Goal: Task Accomplishment & Management: Complete application form

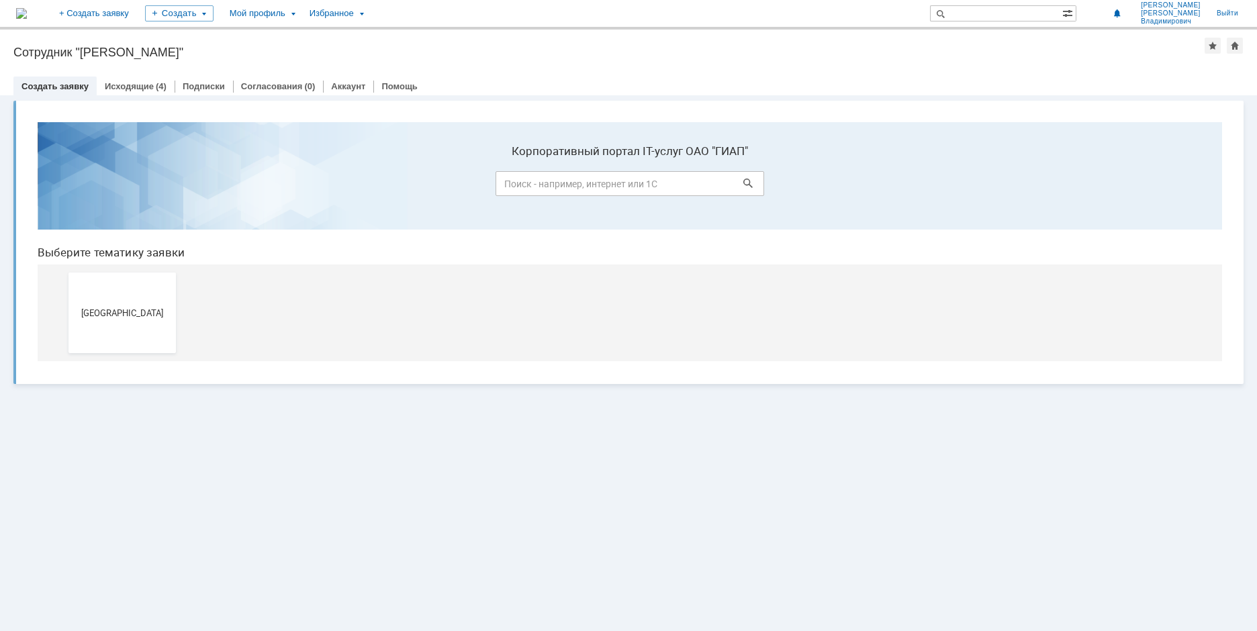
click at [55, 90] on link "Создать заявку" at bounding box center [54, 86] width 67 height 10
click at [138, 321] on button "Новомосковск" at bounding box center [121, 313] width 107 height 81
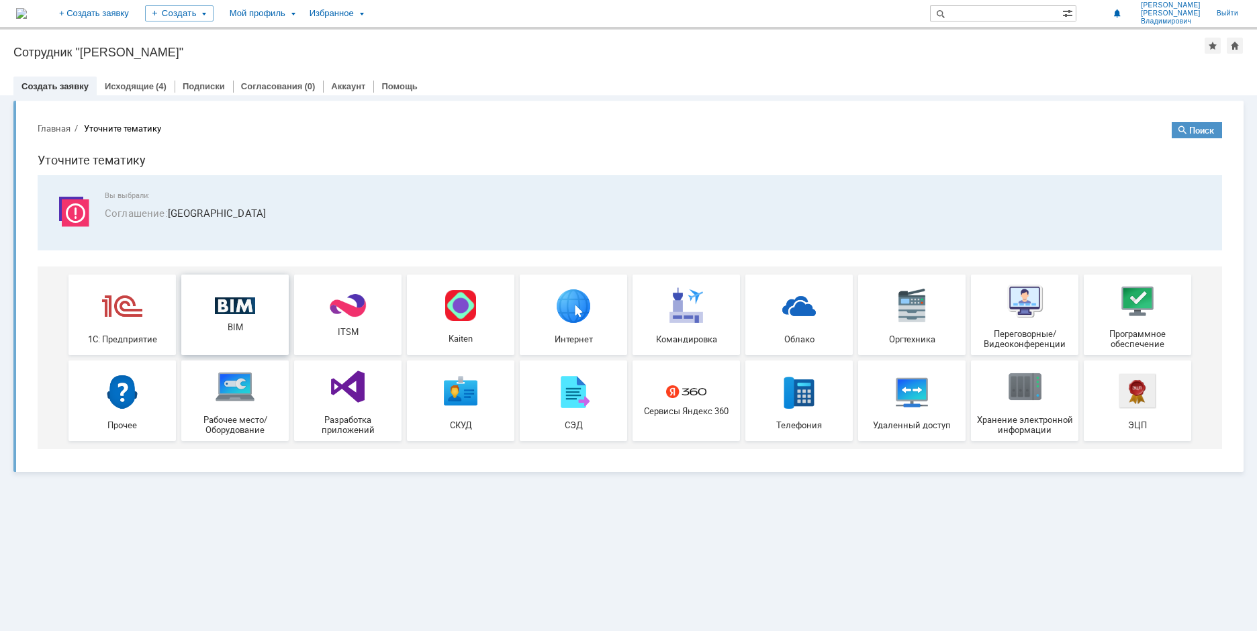
click at [254, 306] on img at bounding box center [235, 305] width 40 height 17
click at [349, 313] on img at bounding box center [348, 306] width 40 height 26
click at [137, 86] on link "Исходящие" at bounding box center [129, 86] width 49 height 10
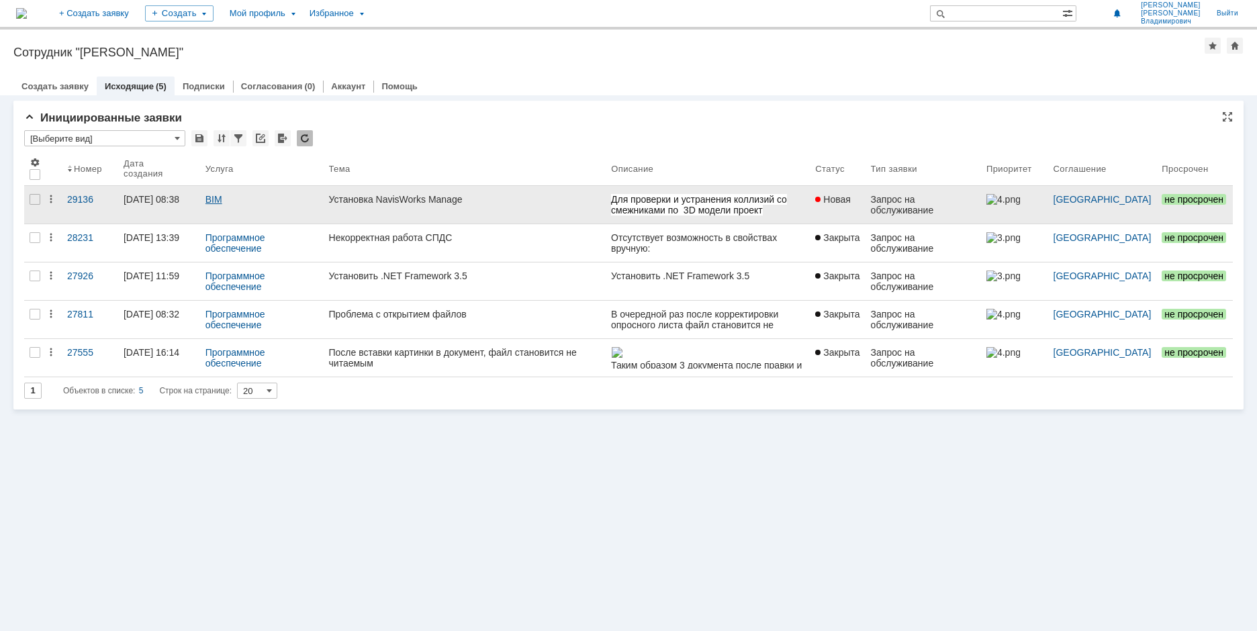
click at [212, 200] on link "BIM" at bounding box center [213, 199] width 17 height 11
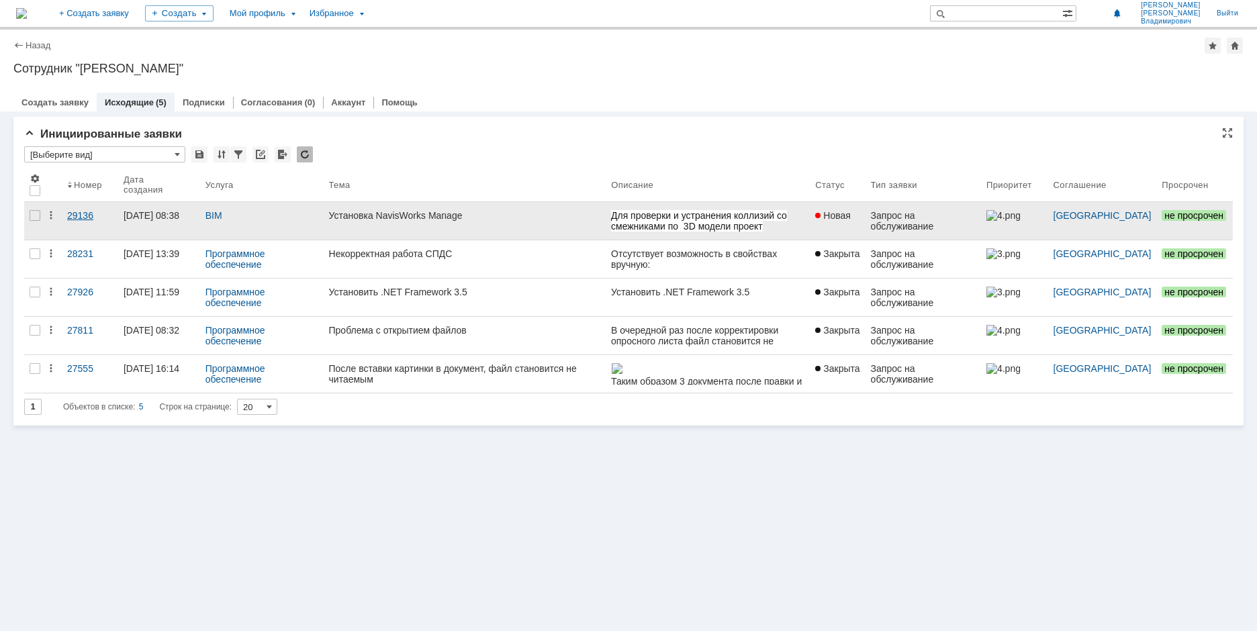
click at [85, 217] on div "29136" at bounding box center [90, 215] width 46 height 11
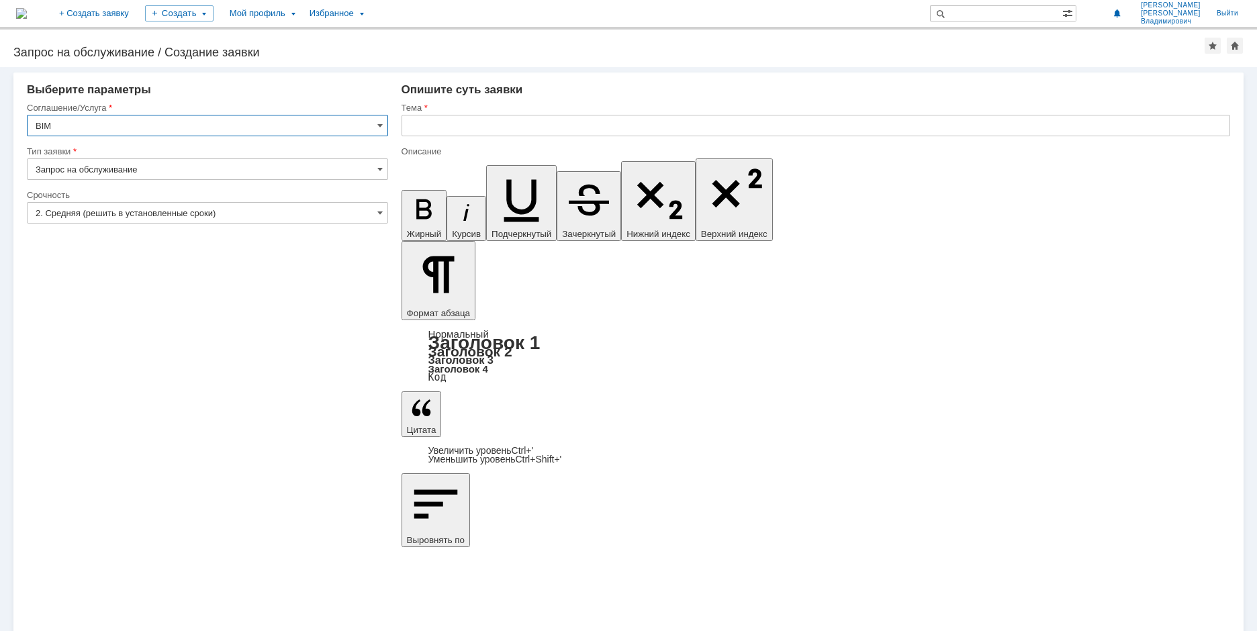
click at [376, 124] on input "BIM" at bounding box center [207, 125] width 361 height 21
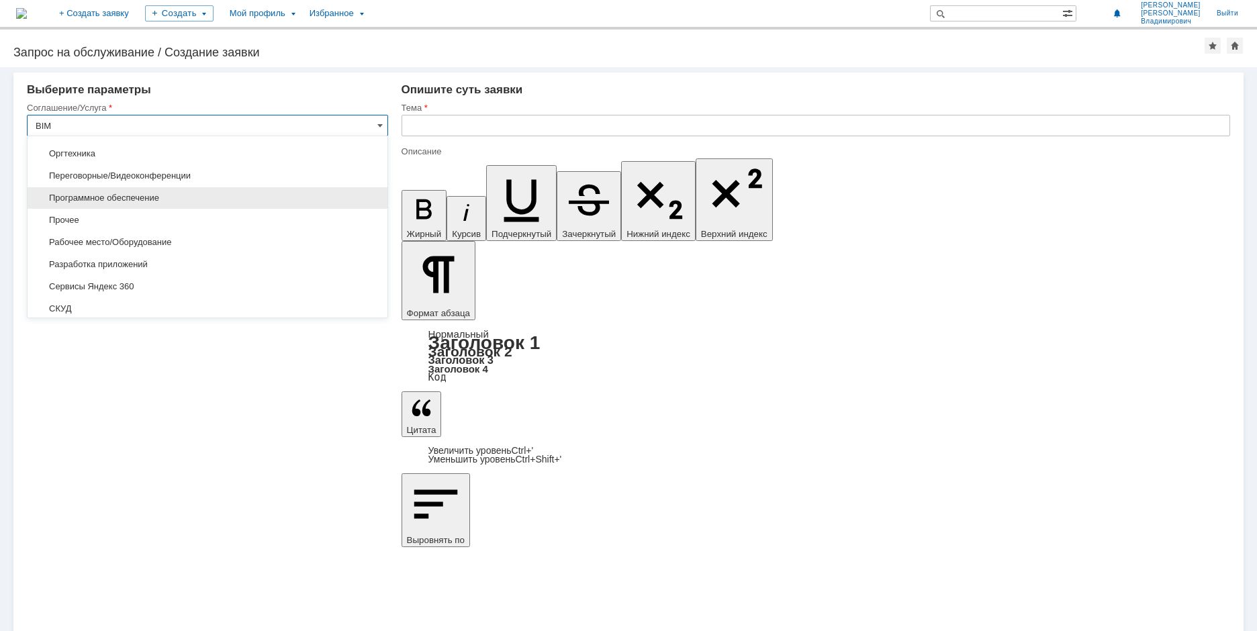
scroll to position [189, 0]
click at [205, 207] on span "Программное обеспечение" at bounding box center [208, 204] width 344 height 11
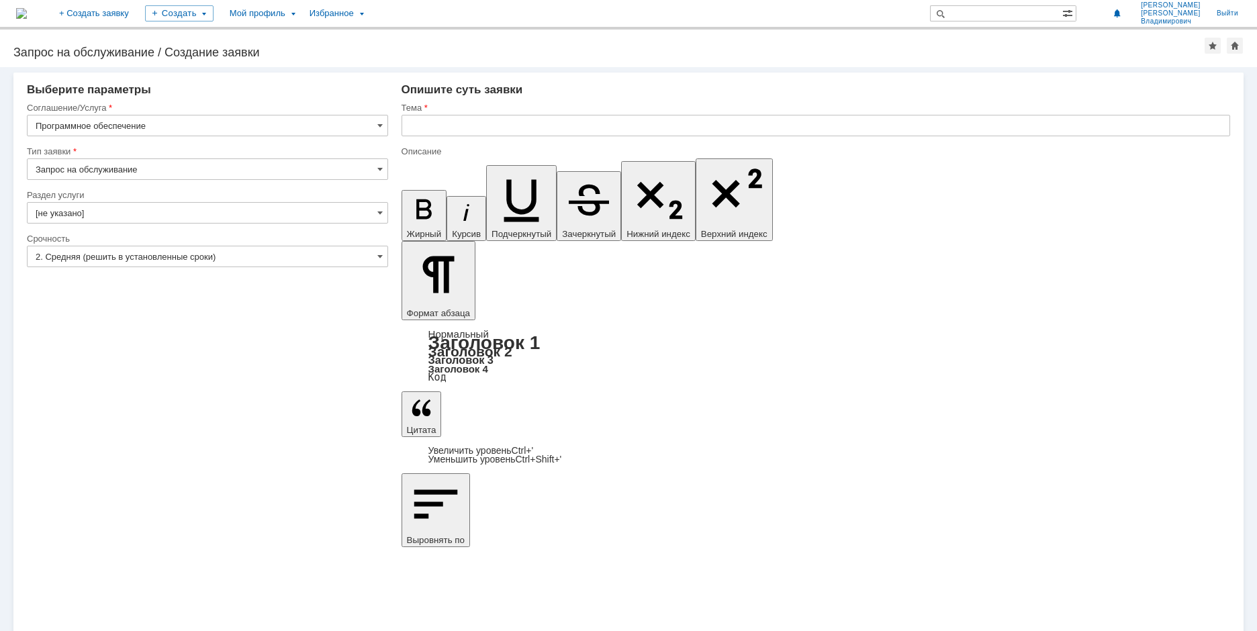
type input "Программное обеспечение"
click at [379, 169] on span at bounding box center [379, 169] width 5 height 11
click at [378, 125] on span at bounding box center [379, 125] width 5 height 11
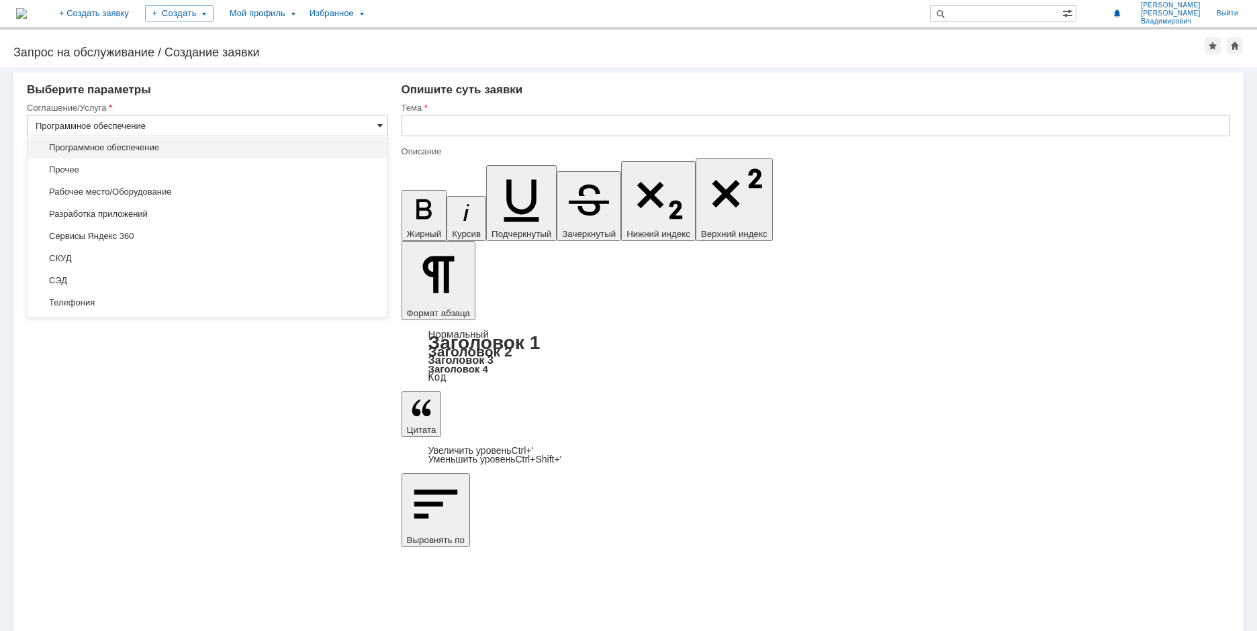
type input "Запрос на обслуживание"
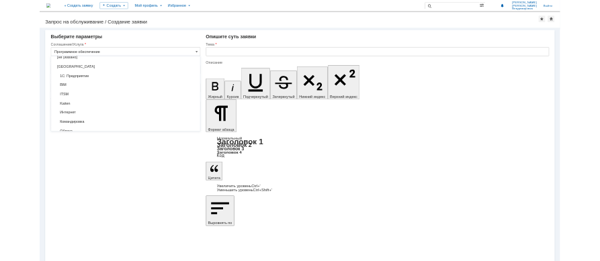
scroll to position [0, 0]
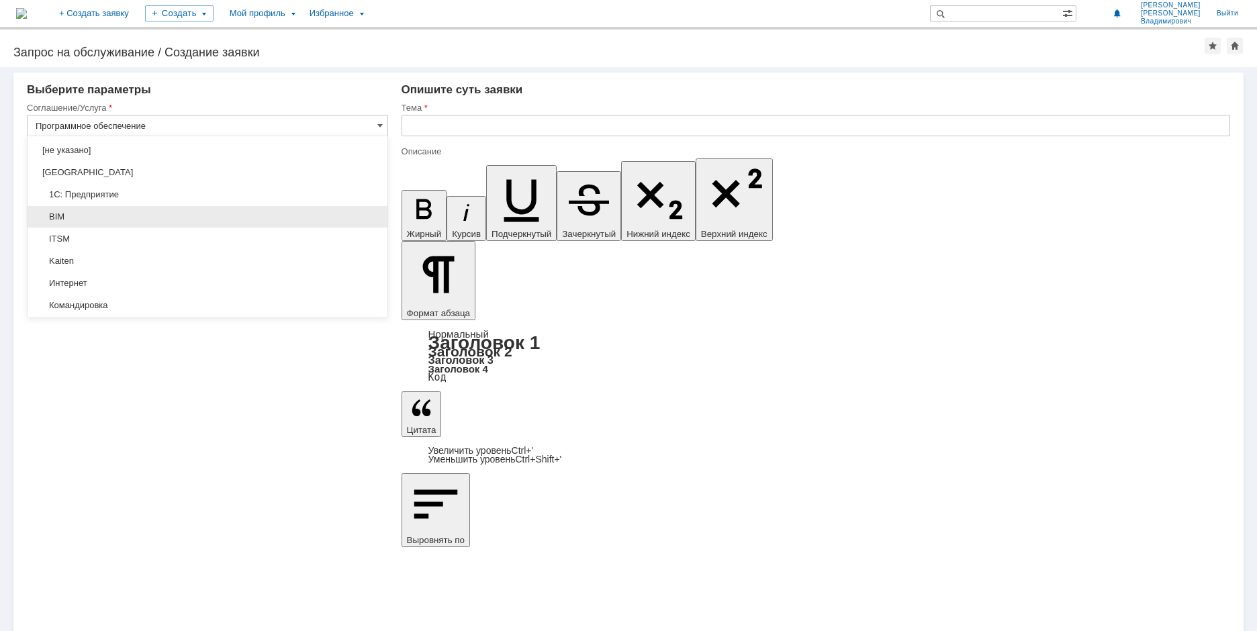
click at [128, 219] on span "BIM" at bounding box center [208, 217] width 344 height 11
type input "BIM"
click at [382, 167] on span at bounding box center [379, 169] width 5 height 11
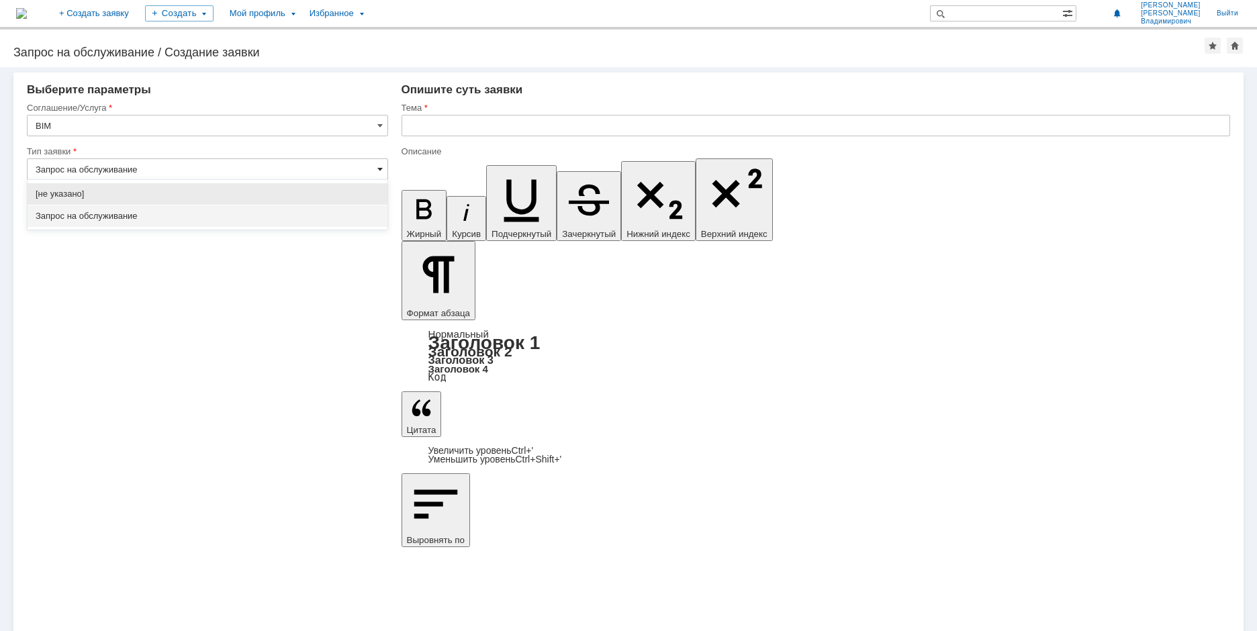
click at [382, 167] on span at bounding box center [379, 169] width 5 height 11
click at [380, 167] on span at bounding box center [379, 169] width 5 height 11
type input "Запрос на обслуживание"
click at [385, 216] on input "2. Средняя (решить в установленные сроки)" at bounding box center [207, 212] width 361 height 21
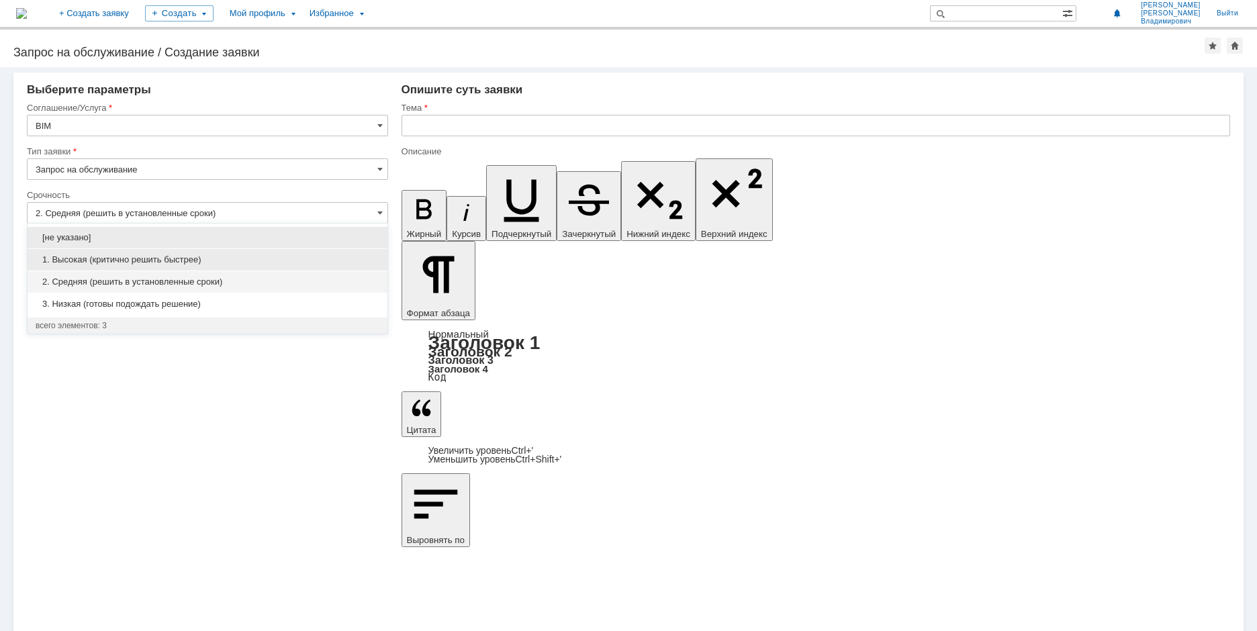
click at [239, 259] on span "1. Высокая (критично решить быстрее)" at bounding box center [208, 259] width 344 height 11
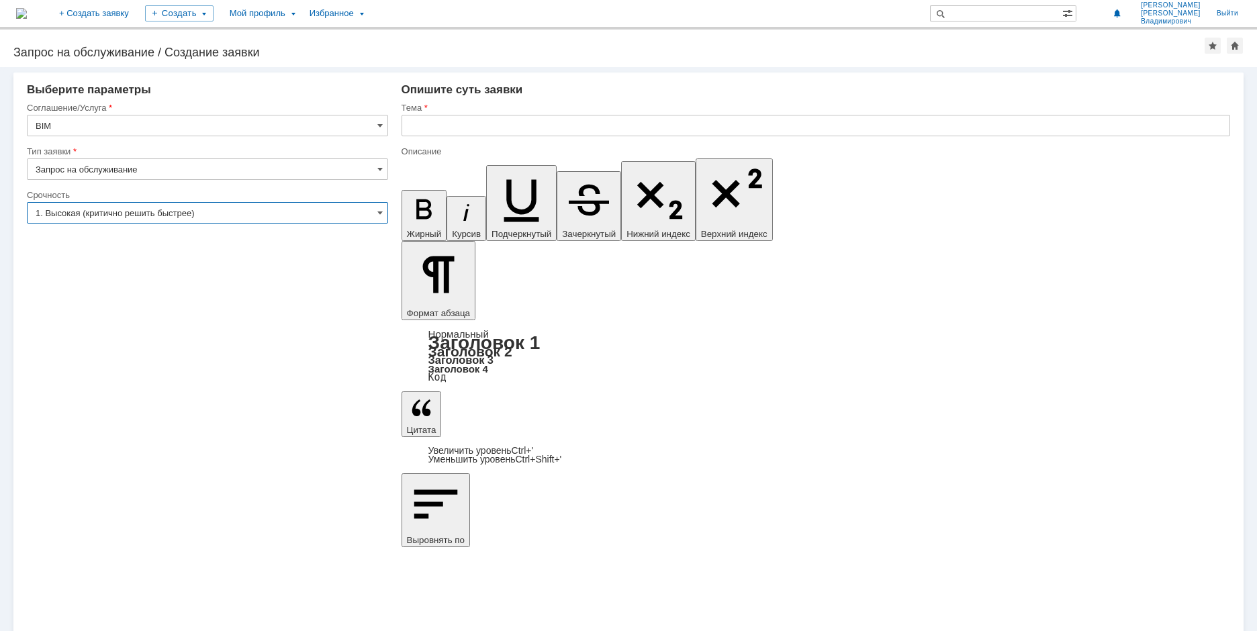
type input "1. Высокая (критично решить быстрее)"
click at [454, 120] on input "text" at bounding box center [816, 125] width 829 height 21
click at [426, 118] on input "text" at bounding box center [816, 125] width 829 height 21
type input "Установка"
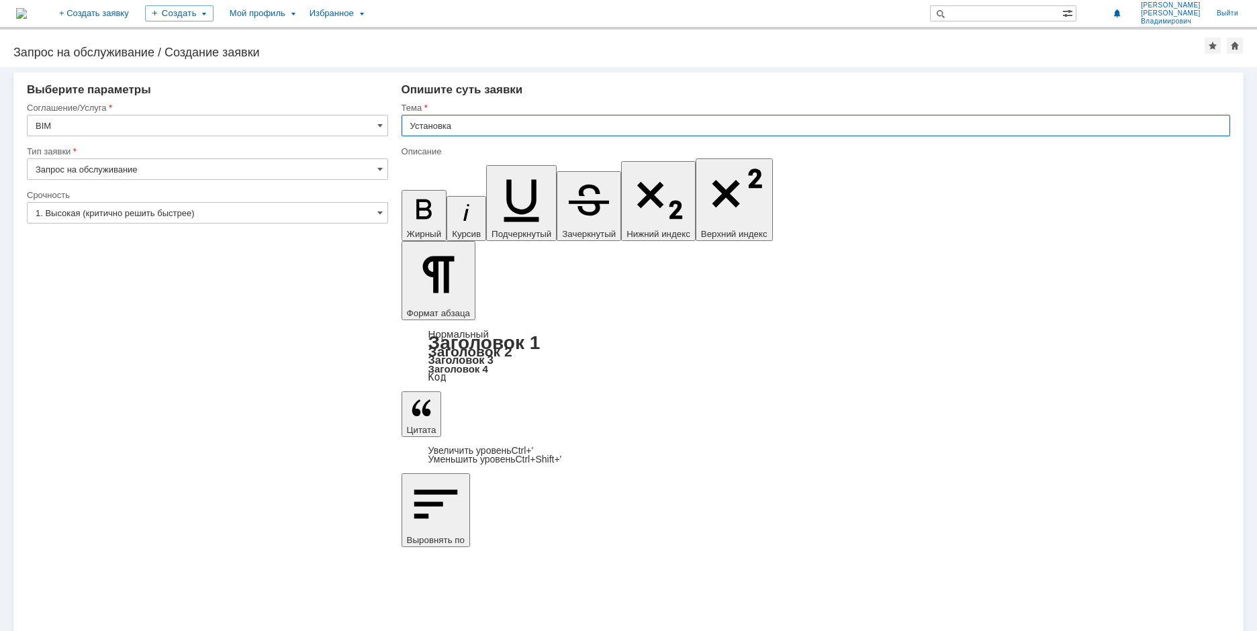
click at [378, 134] on input "BIM" at bounding box center [207, 125] width 361 height 21
click at [526, 127] on input "Установка" at bounding box center [816, 125] width 829 height 21
type input "BIM"
click at [520, 132] on input "Установка" at bounding box center [816, 125] width 829 height 21
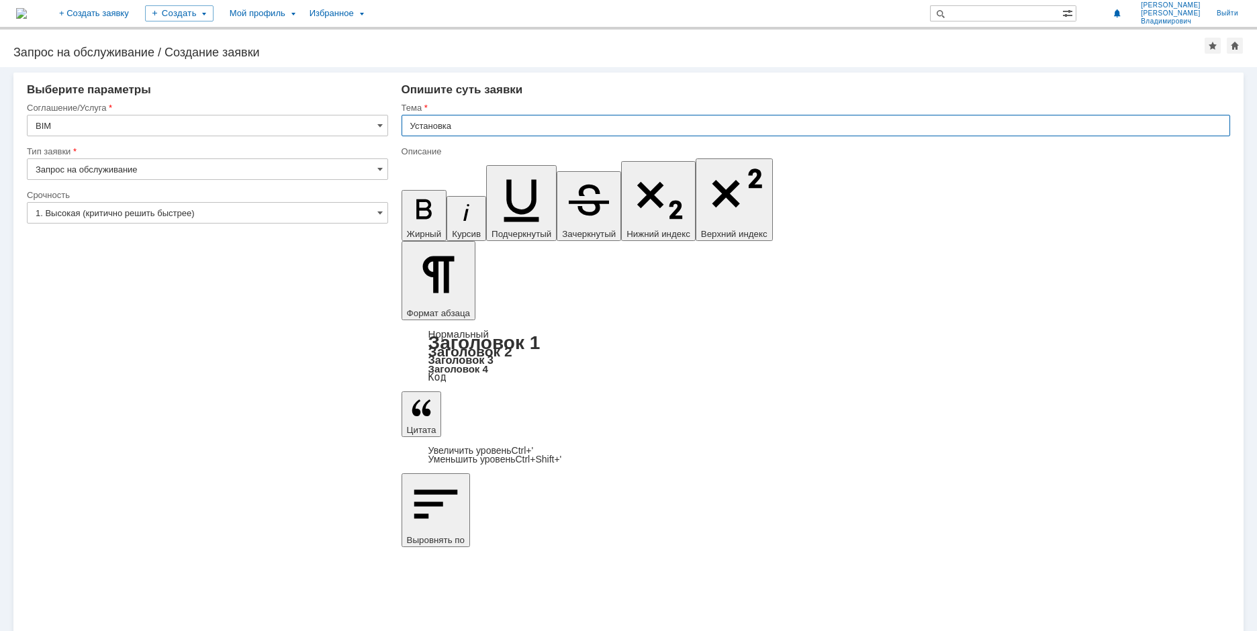
paste input "NavisWorks Manage -"
type input "Установка NavisWorks Manage"
drag, startPoint x: 527, startPoint y: 4706, endPoint x: 401, endPoint y: 4712, distance: 126.4
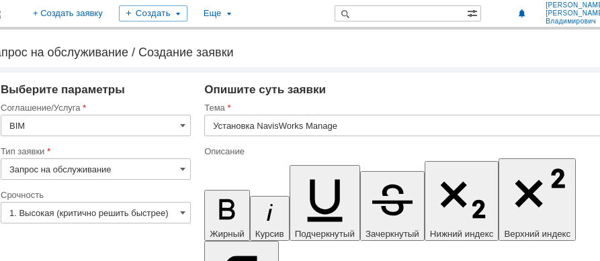
scroll to position [0, 29]
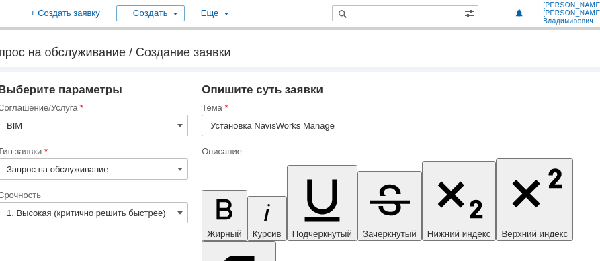
click at [253, 124] on input "Установка NavisWorks Manage" at bounding box center [416, 125] width 430 height 21
click at [250, 126] on input "Установка NavisWorks Manage" at bounding box center [416, 125] width 430 height 21
drag, startPoint x: 251, startPoint y: 126, endPoint x: 346, endPoint y: 120, distance: 94.9
click at [346, 120] on input "Установка NavisWorks Manage" at bounding box center [416, 125] width 430 height 21
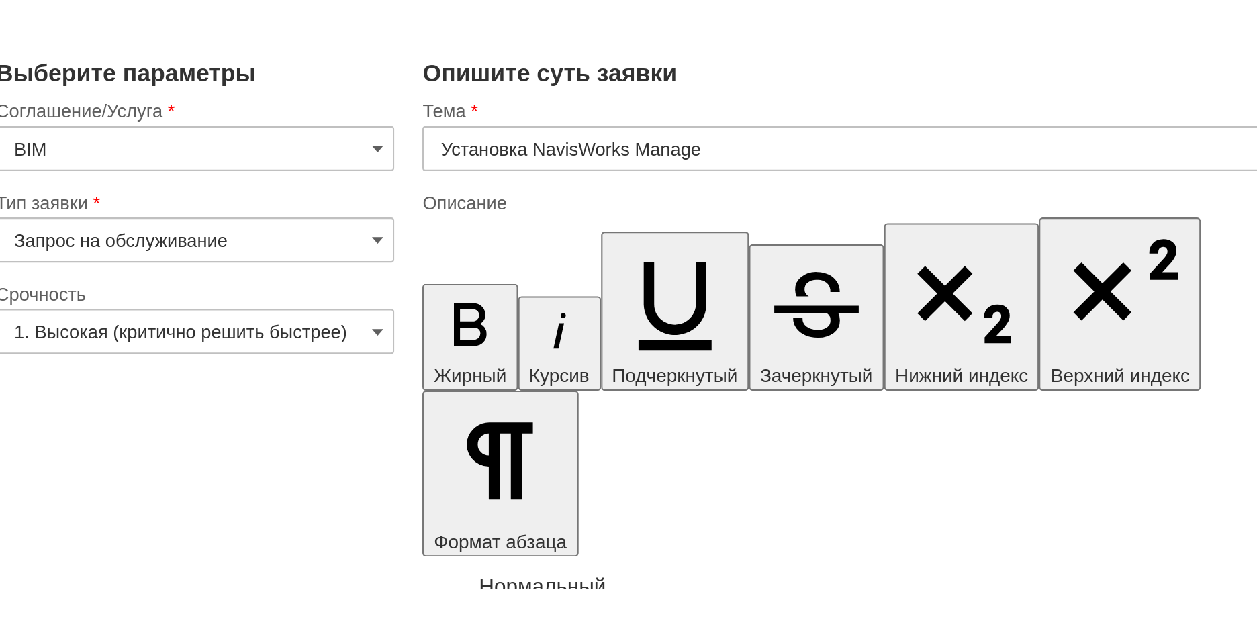
scroll to position [0, 0]
